Goal: Task Accomplishment & Management: Manage account settings

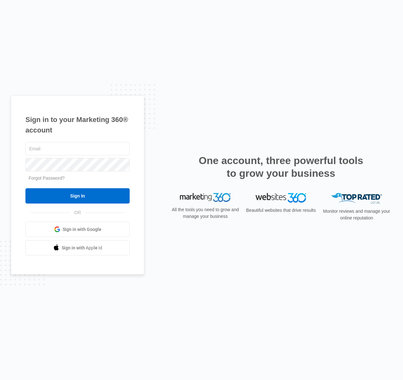
type input "[EMAIL_ADDRESS][DOMAIN_NAME]"
click at [151, 166] on div "Sign in to your Marketing 360® account [EMAIL_ADDRESS][DOMAIN_NAME] Forgot Pass…" at bounding box center [202, 190] width 382 height 190
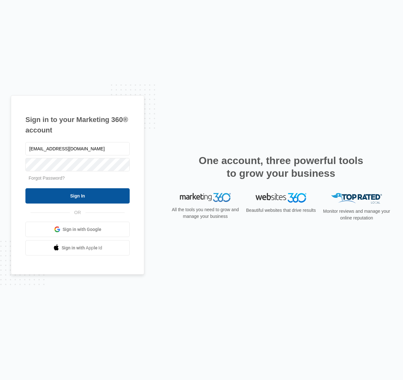
click at [89, 196] on input "Sign In" at bounding box center [77, 195] width 104 height 15
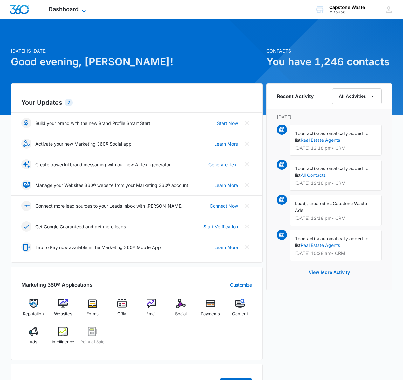
click at [70, 9] on span "Dashboard" at bounding box center [64, 9] width 30 height 7
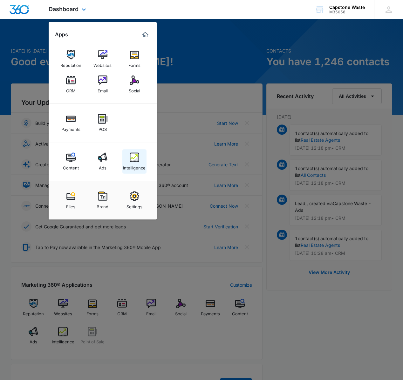
click at [138, 161] on img at bounding box center [135, 157] width 10 height 10
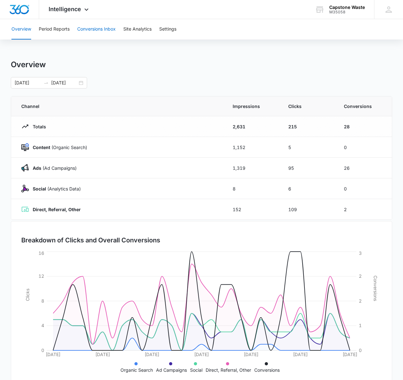
click at [99, 26] on button "Conversions Inbox" at bounding box center [96, 29] width 39 height 20
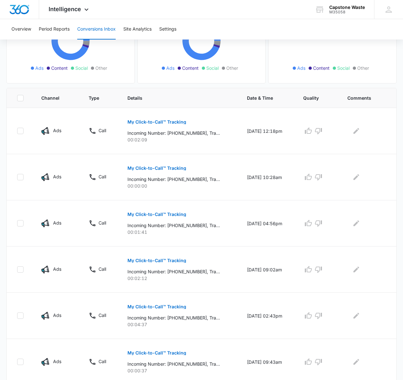
scroll to position [85, 0]
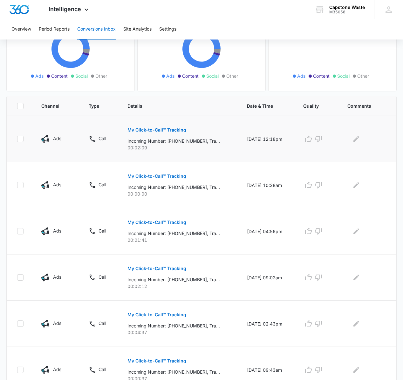
click at [172, 130] on p "My Click-to-Call™ Tracking" at bounding box center [157, 130] width 59 height 4
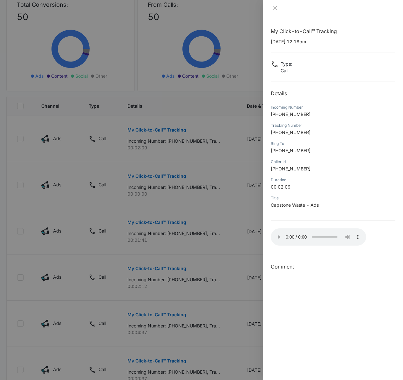
click at [196, 136] on div at bounding box center [201, 190] width 403 height 380
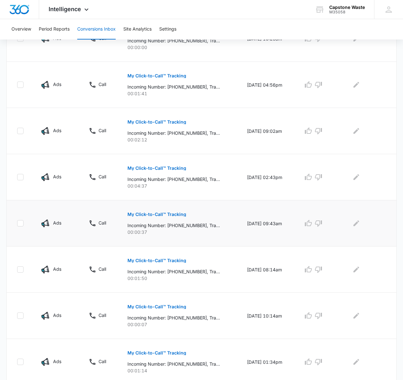
scroll to position [235, 0]
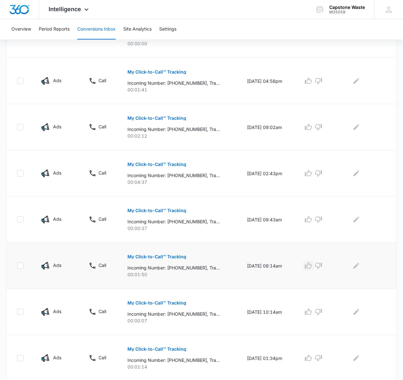
click at [311, 266] on icon "button" at bounding box center [309, 266] width 8 height 8
click at [359, 267] on icon "Edit Comments" at bounding box center [357, 266] width 8 height 8
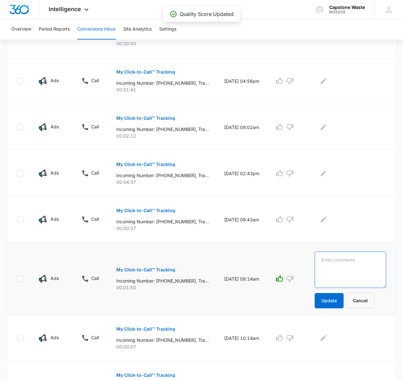
click at [356, 267] on textarea at bounding box center [351, 269] width 72 height 36
type textarea "booked"
click at [335, 296] on button "Update" at bounding box center [329, 300] width 29 height 15
click at [336, 300] on button "Update" at bounding box center [329, 300] width 29 height 15
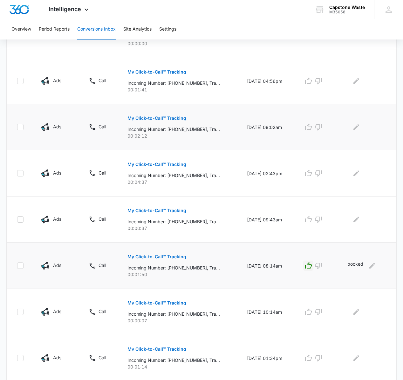
scroll to position [302, 0]
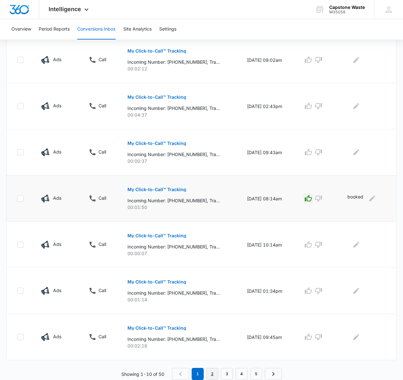
click at [212, 371] on link "2" at bounding box center [213, 374] width 12 height 12
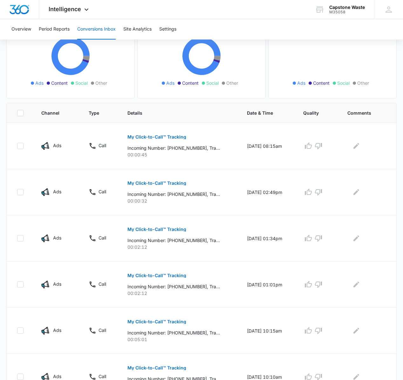
scroll to position [80, 0]
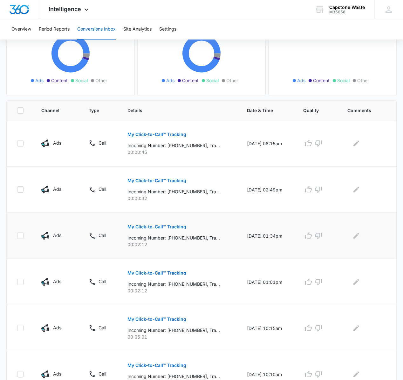
click at [159, 227] on p "My Click-to-Call™ Tracking" at bounding box center [157, 226] width 59 height 4
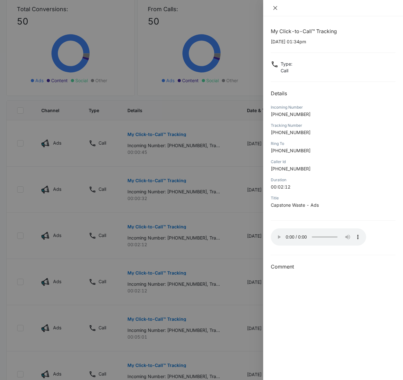
click at [275, 8] on icon "close" at bounding box center [275, 7] width 5 height 5
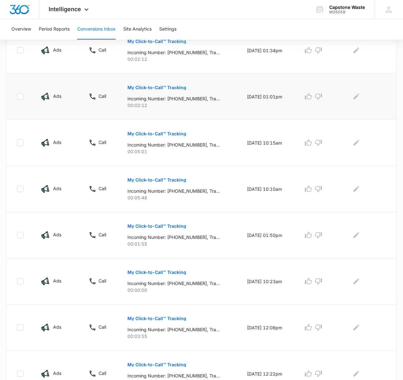
scroll to position [267, 0]
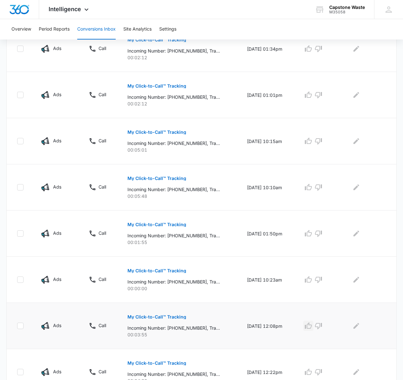
click at [312, 326] on icon "button" at bounding box center [309, 326] width 8 height 8
click at [360, 327] on icon "Edit Comments" at bounding box center [357, 326] width 8 height 8
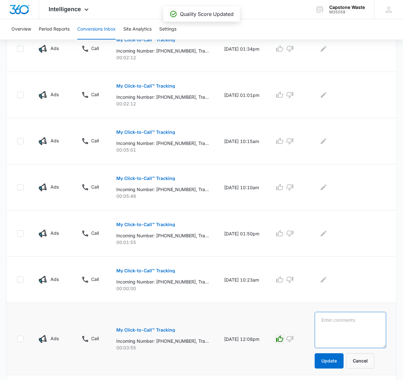
click at [360, 327] on textarea at bounding box center [351, 330] width 72 height 36
type textarea "book"
click at [343, 361] on button "Update" at bounding box center [329, 360] width 29 height 15
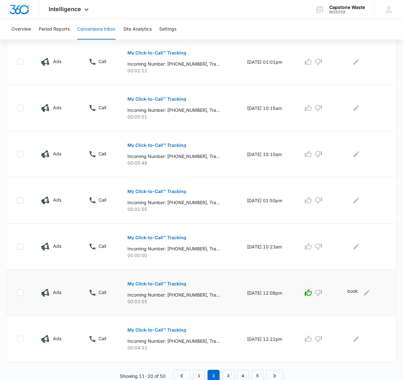
scroll to position [302, 0]
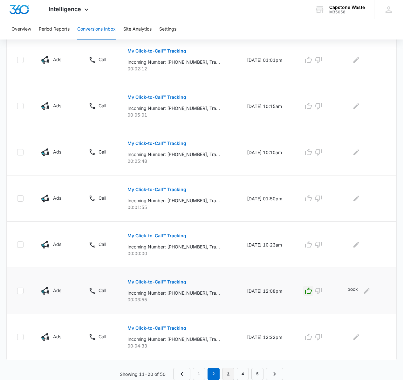
click at [229, 376] on link "3" at bounding box center [228, 374] width 12 height 12
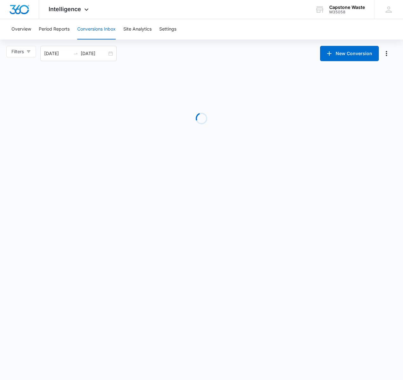
scroll to position [0, 0]
